Goal: Communication & Community: Answer question/provide support

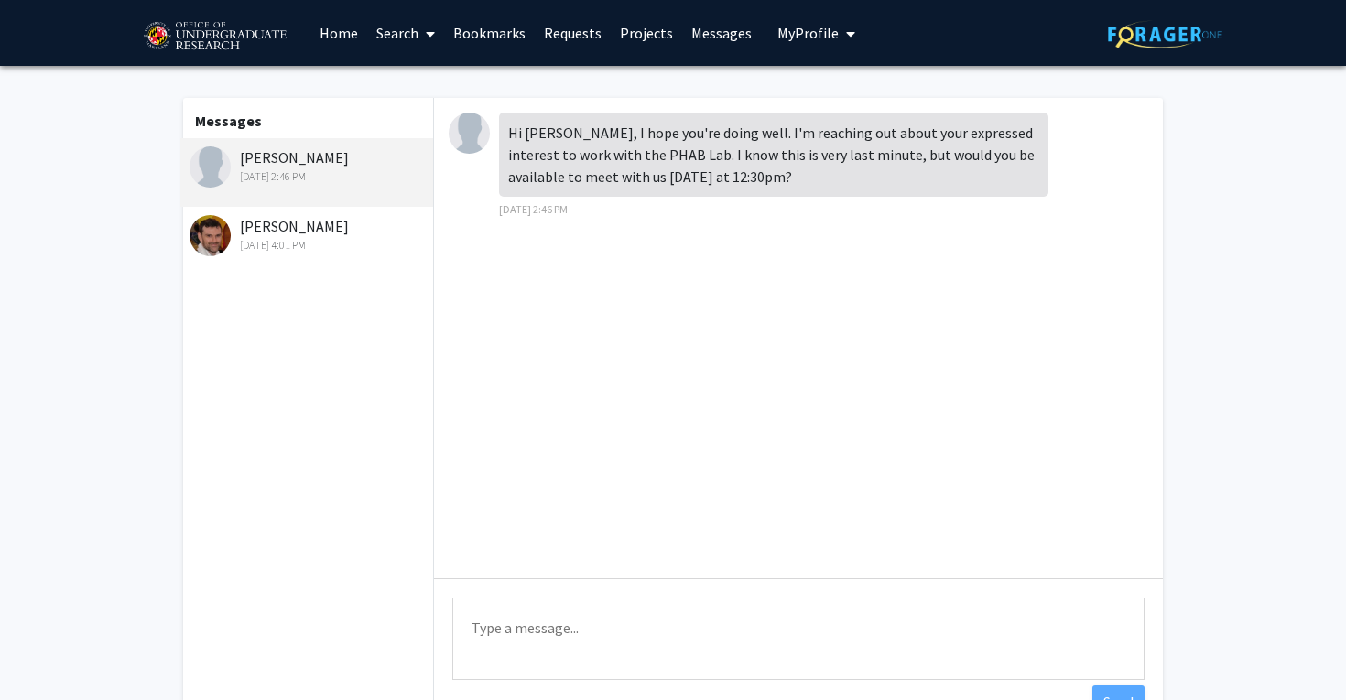
click at [249, 238] on div "[DATE] 4:01 PM" at bounding box center [308, 245] width 239 height 16
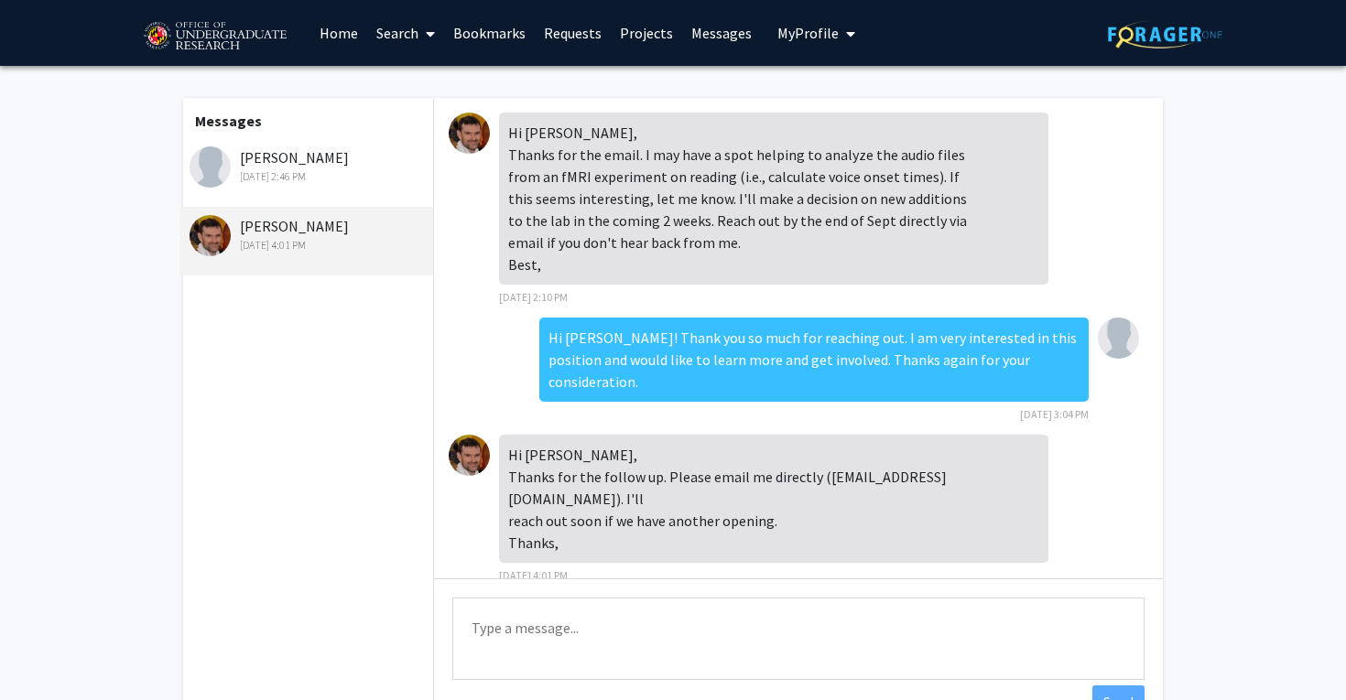
click at [654, 617] on textarea "Type a message" at bounding box center [798, 639] width 692 height 82
click at [276, 168] on div "[DATE] 2:46 PM" at bounding box center [308, 176] width 239 height 16
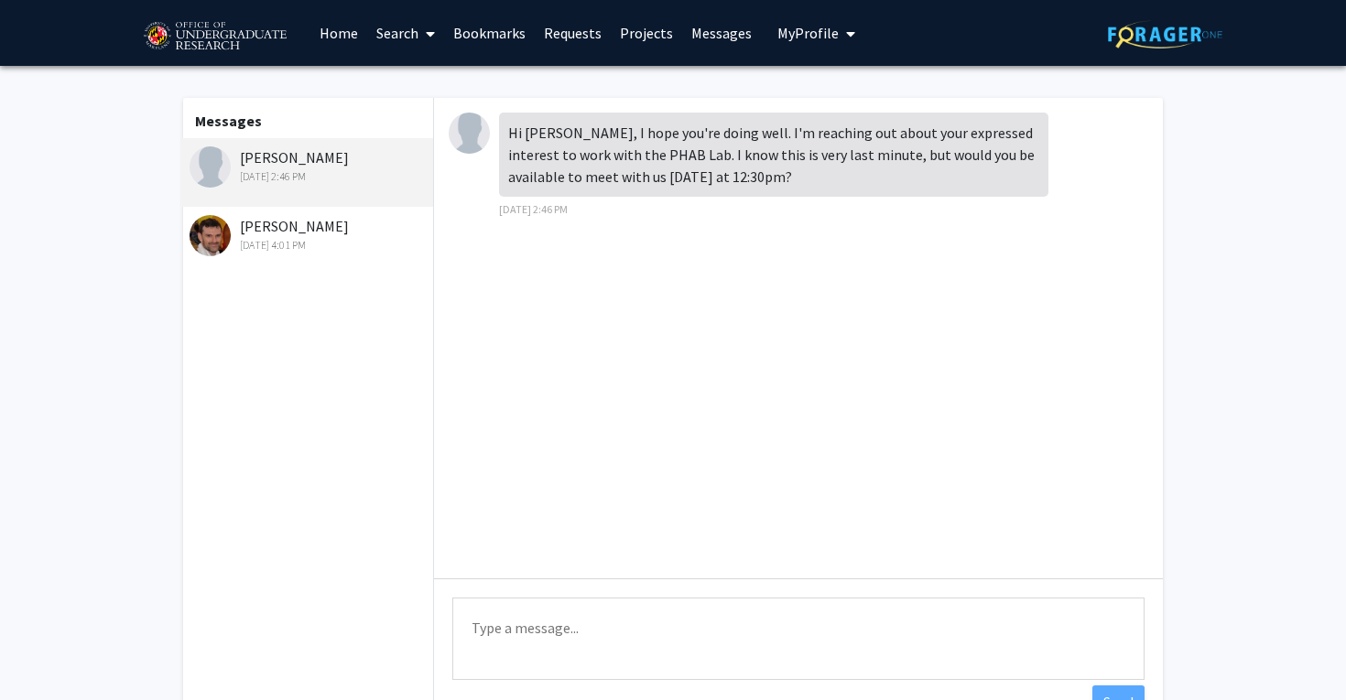
click at [536, 623] on textarea "Type a message" at bounding box center [798, 639] width 692 height 82
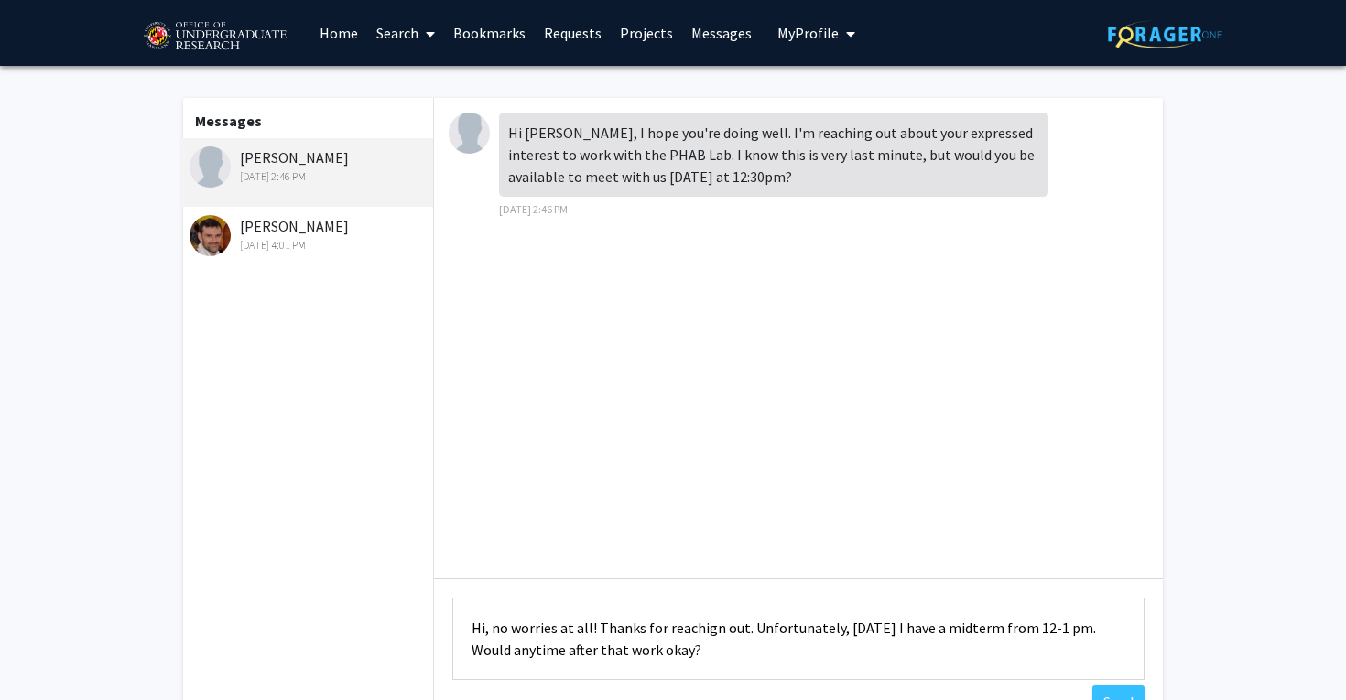
click at [712, 628] on textarea "Hi, no worries at all! Thanks for reachign out. Unfortunately, [DATE] I have a …" at bounding box center [798, 639] width 692 height 82
click at [731, 650] on textarea "Hi, no worries at all! Thanks for reaching out. Unfortunately, [DATE] I have a …" at bounding box center [798, 639] width 692 height 82
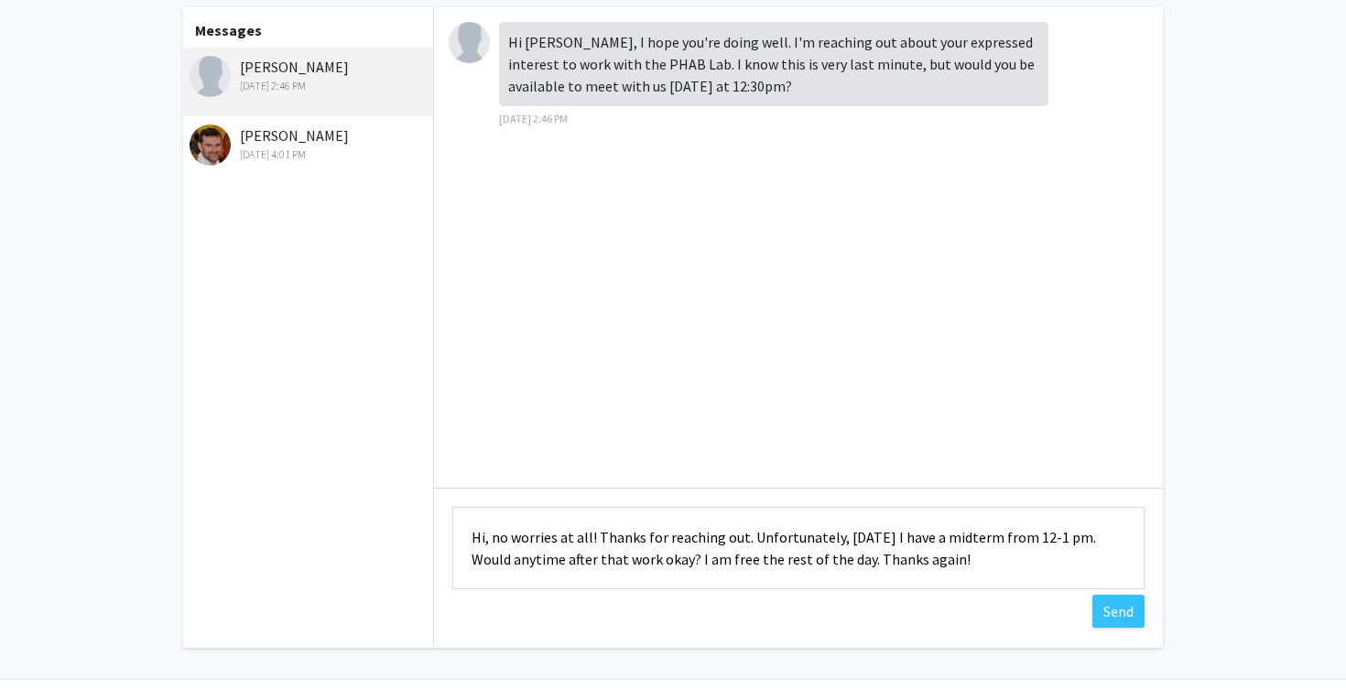
scroll to position [133, 0]
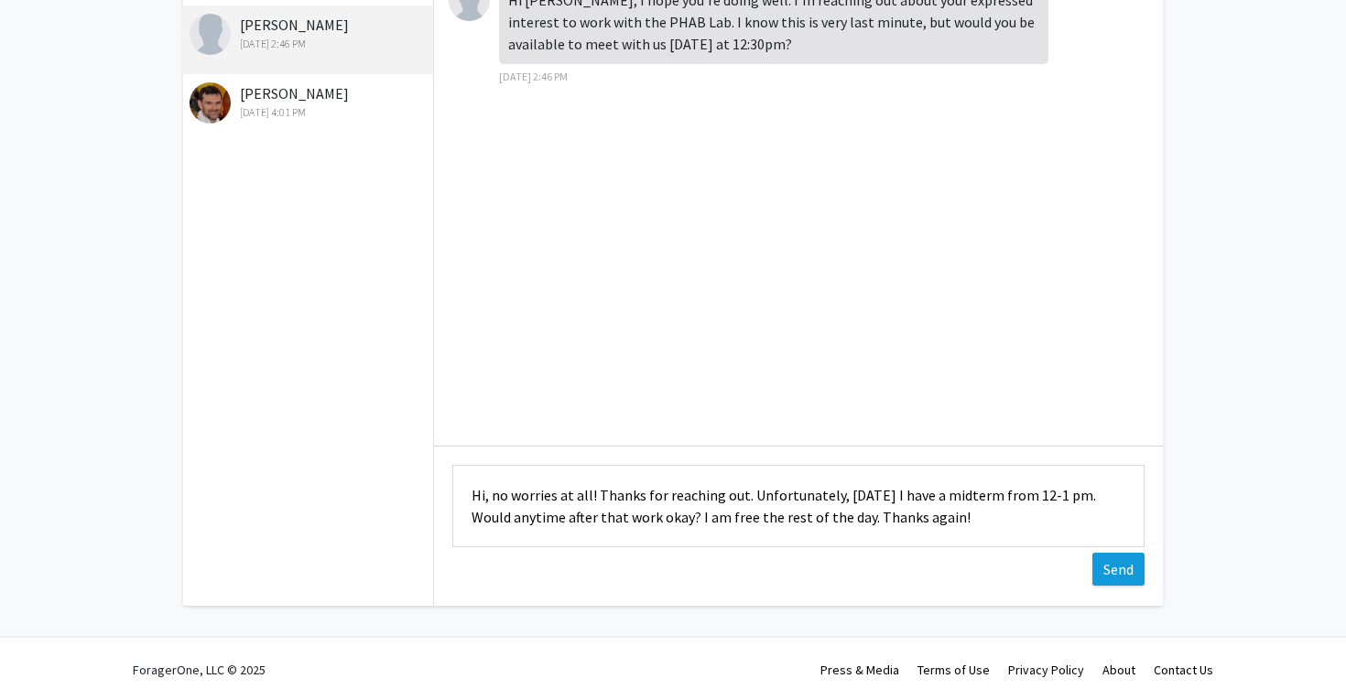
type textarea "Hi, no worries at all! Thanks for reaching out. Unfortunately, [DATE] I have a …"
click at [1117, 569] on button "Send" at bounding box center [1118, 569] width 52 height 33
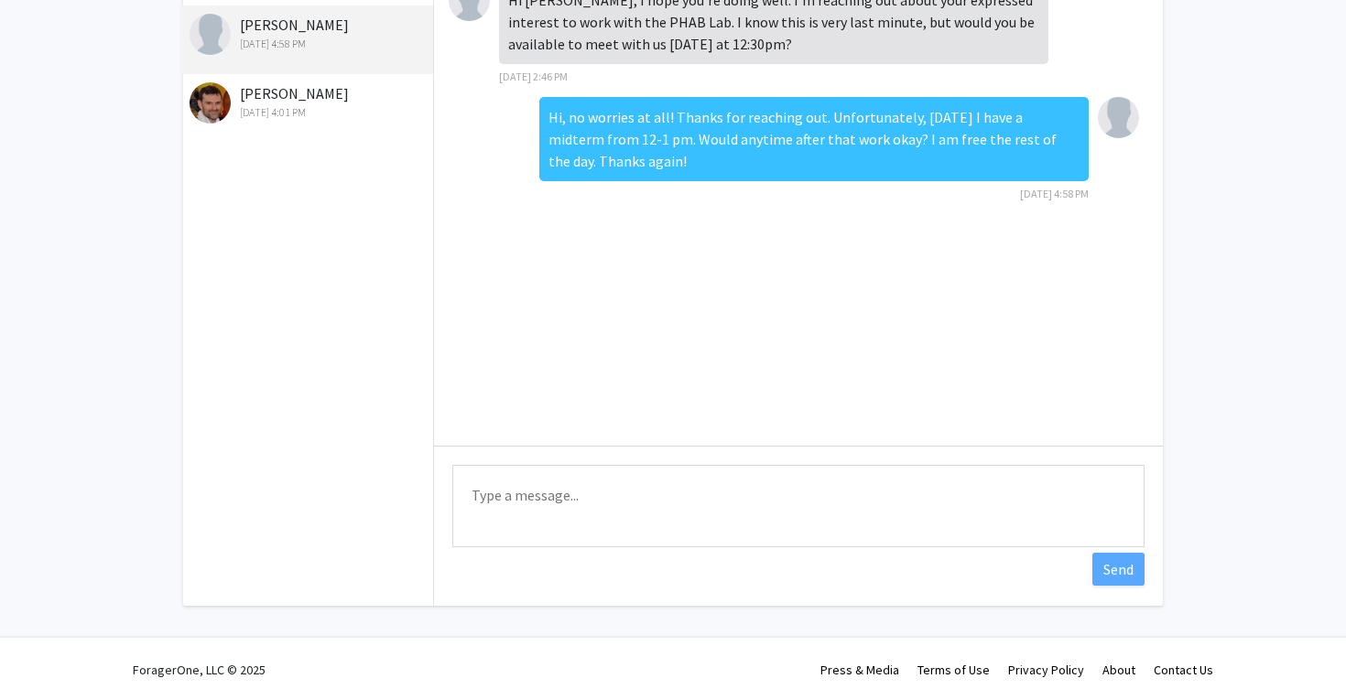
scroll to position [0, 0]
